Goal: Task Accomplishment & Management: Use online tool/utility

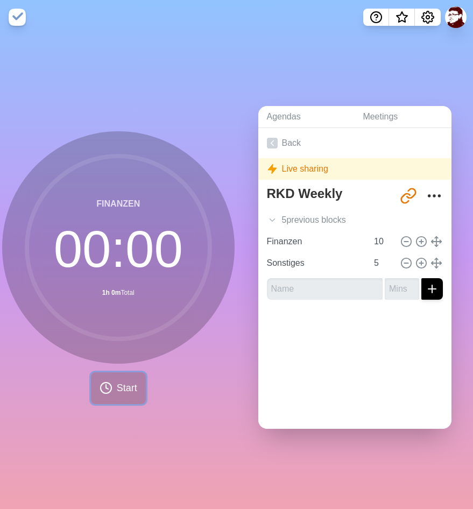
click at [105, 385] on icon at bounding box center [106, 387] width 13 height 13
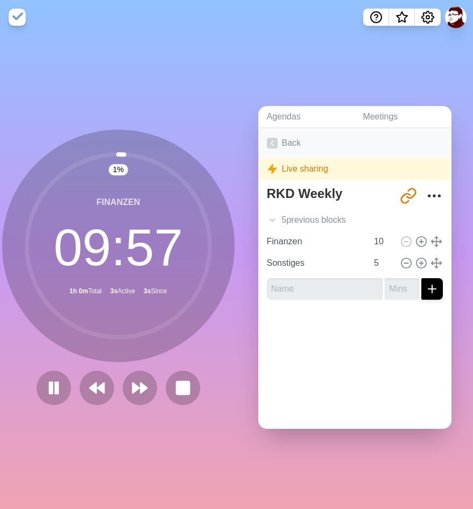
click at [290, 144] on link "Back" at bounding box center [355, 143] width 194 height 30
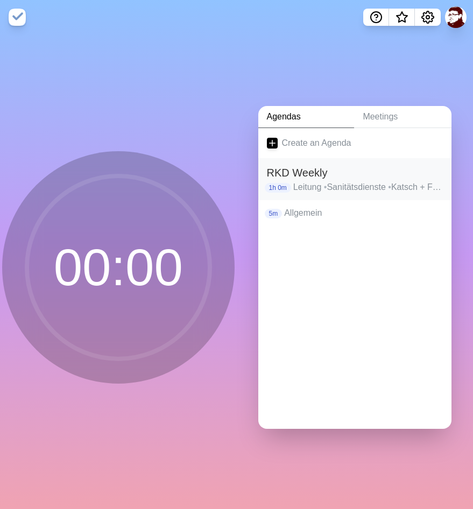
click at [346, 187] on p "Leitung • Sanitätsdienste • Katsch + Fahrzeuge • Bereitschaften + Bergwacht • A…" at bounding box center [368, 187] width 150 height 13
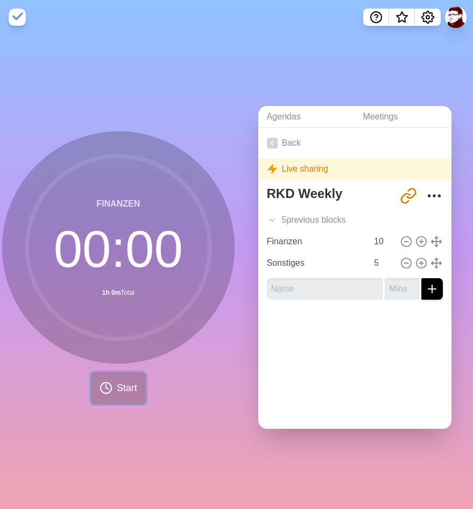
click at [128, 384] on span "Start" at bounding box center [127, 388] width 20 height 15
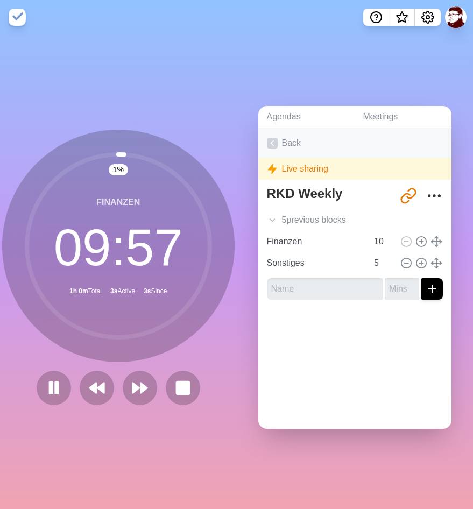
click at [276, 144] on icon at bounding box center [272, 143] width 11 height 11
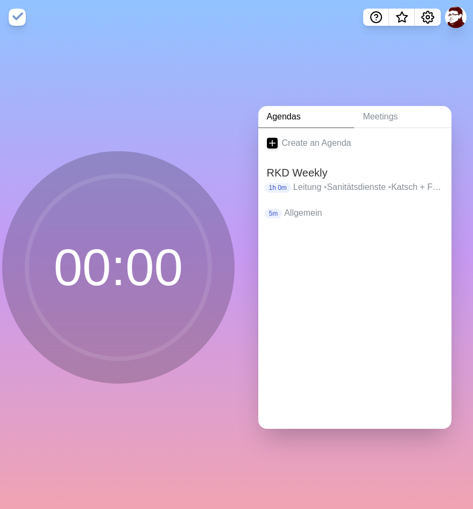
click at [276, 144] on icon at bounding box center [272, 143] width 11 height 11
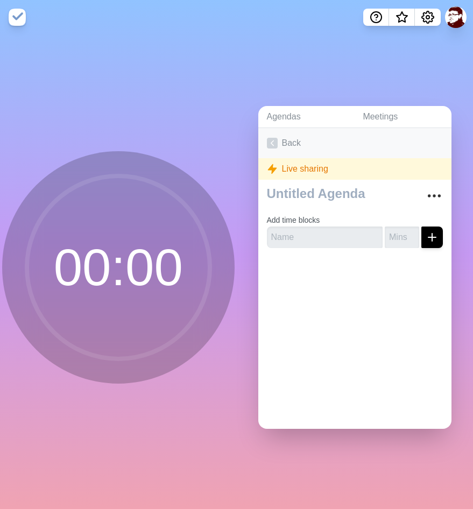
click at [271, 143] on icon at bounding box center [272, 143] width 11 height 11
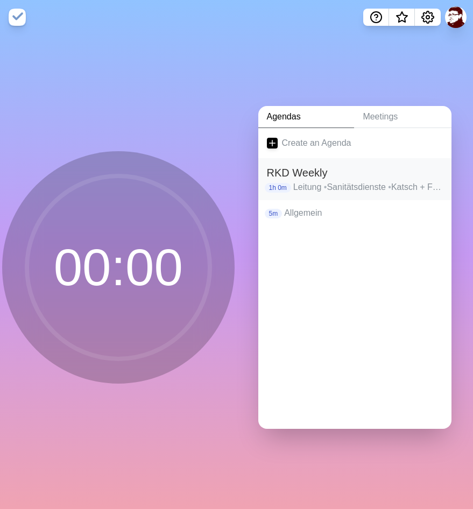
click at [311, 186] on p "Leitung • Sanitätsdienste • Katsch + Fahrzeuge • Bereitschaften + Bergwacht • A…" at bounding box center [368, 187] width 150 height 13
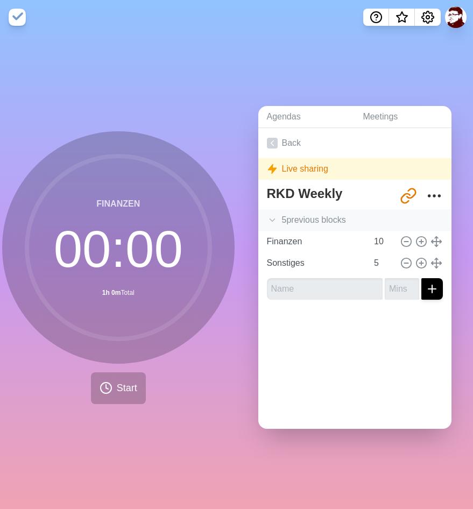
click at [271, 218] on icon at bounding box center [272, 220] width 11 height 11
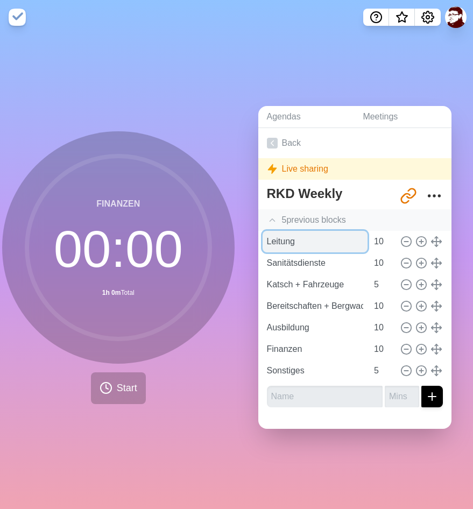
click at [283, 239] on input "Leitung" at bounding box center [315, 242] width 105 height 22
click at [298, 246] on input "Leitung" at bounding box center [315, 242] width 105 height 22
click at [430, 239] on icon at bounding box center [436, 242] width 12 height 12
click at [280, 233] on input "Leitung" at bounding box center [315, 242] width 105 height 22
click at [151, 388] on div "Finanzen 00 : 00 1h 0m Total Start" at bounding box center [118, 267] width 232 height 273
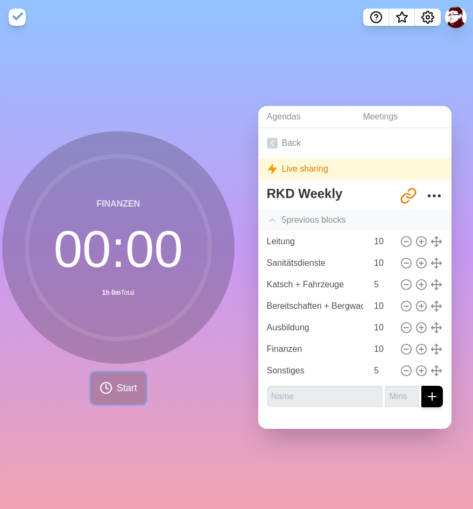
click at [137, 391] on span "Start" at bounding box center [127, 388] width 20 height 15
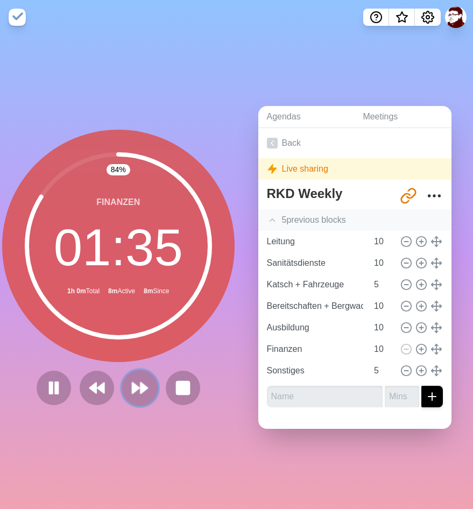
click at [138, 391] on icon at bounding box center [140, 388] width 18 height 18
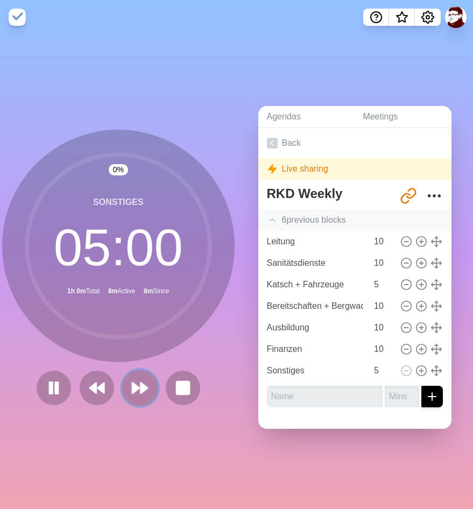
click at [138, 391] on icon at bounding box center [140, 388] width 18 height 18
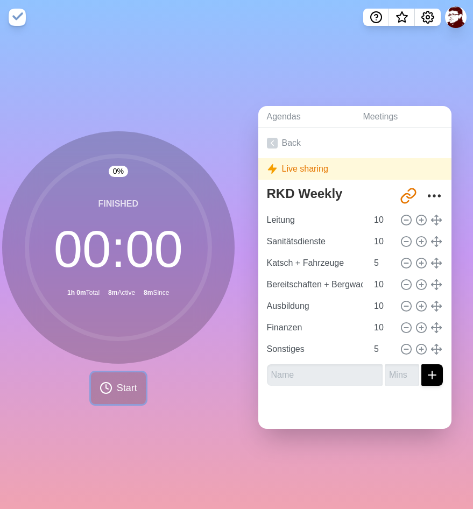
click at [138, 391] on button "Start" at bounding box center [118, 388] width 55 height 32
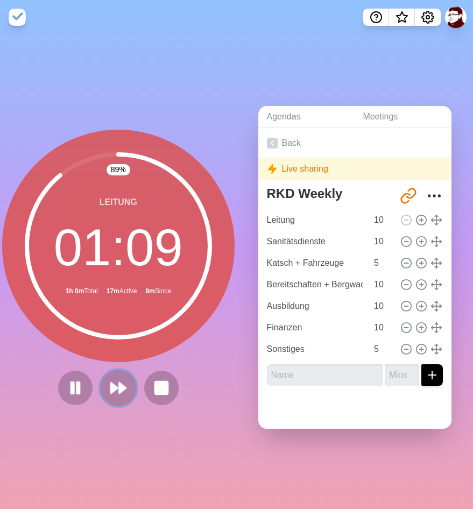
click at [120, 393] on polygon at bounding box center [122, 387] width 7 height 11
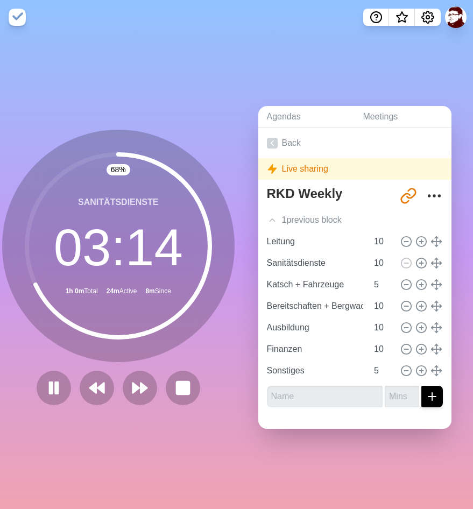
click at [217, 330] on icon at bounding box center [118, 245] width 215 height 215
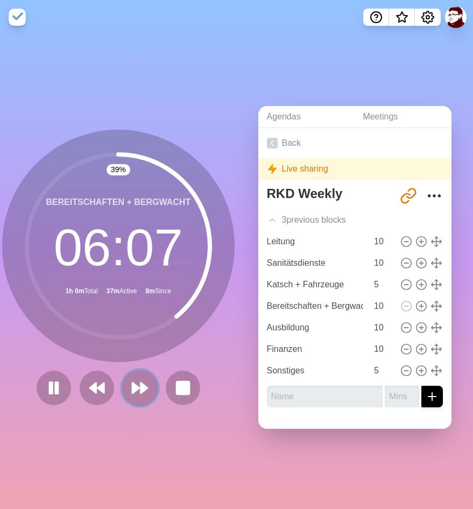
click at [134, 381] on icon at bounding box center [140, 388] width 18 height 18
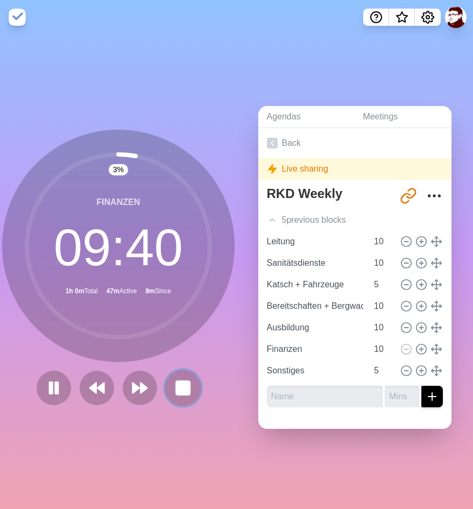
click at [194, 399] on button at bounding box center [183, 388] width 36 height 36
